Goal: Navigation & Orientation: Find specific page/section

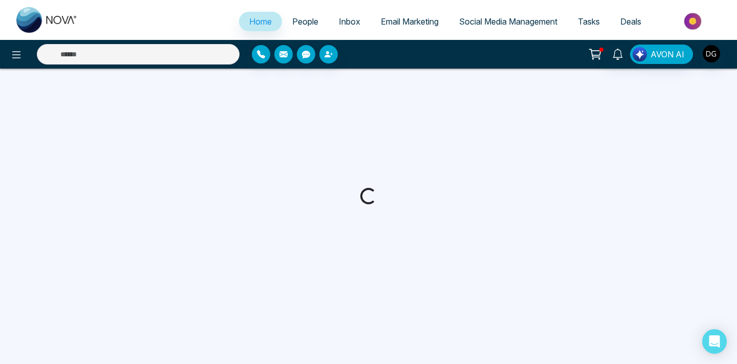
select select "*"
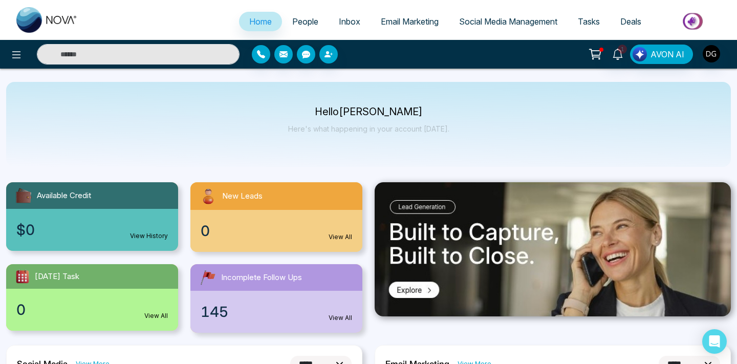
click at [304, 23] on span "People" at bounding box center [305, 21] width 26 height 10
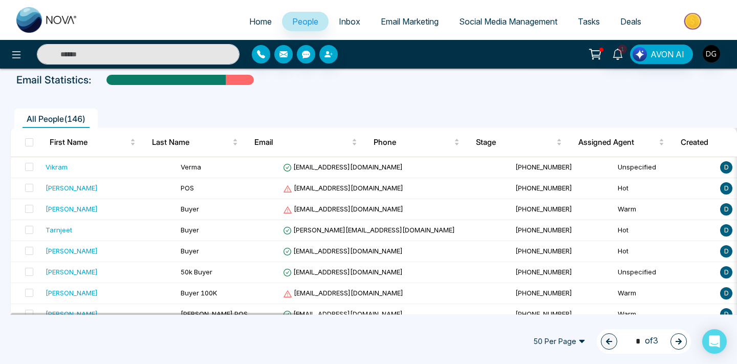
scroll to position [72, 0]
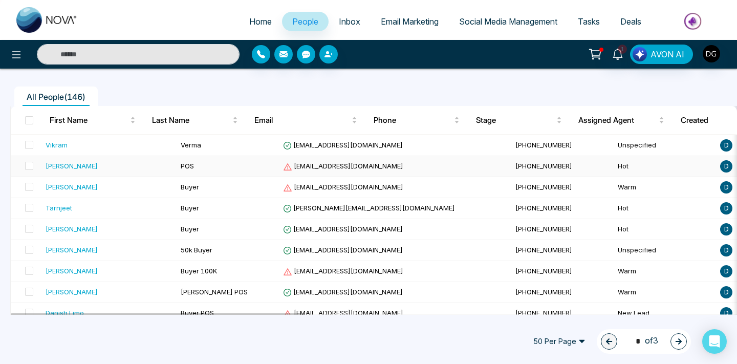
click at [177, 167] on td "POS" at bounding box center [228, 166] width 102 height 21
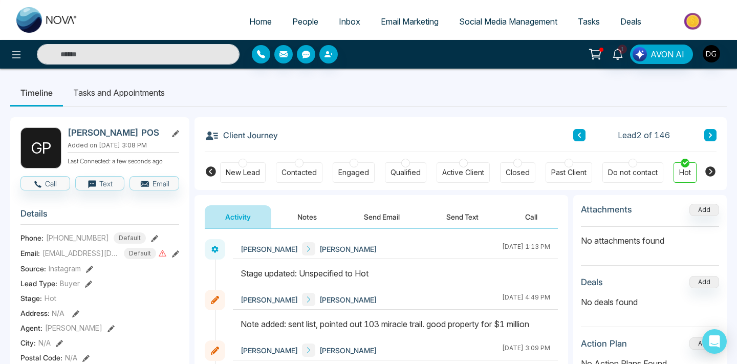
click at [307, 220] on button "Notes" at bounding box center [307, 216] width 60 height 23
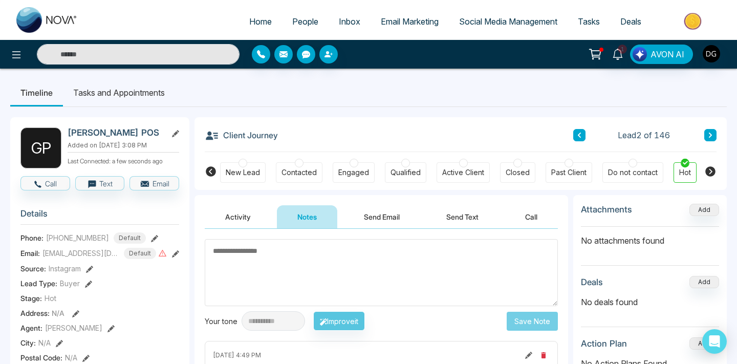
click at [300, 22] on span "People" at bounding box center [305, 21] width 26 height 10
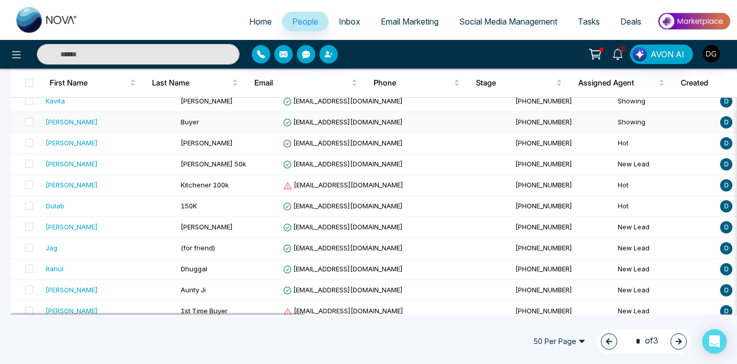
scroll to position [496, 0]
